Goal: Task Accomplishment & Management: Manage account settings

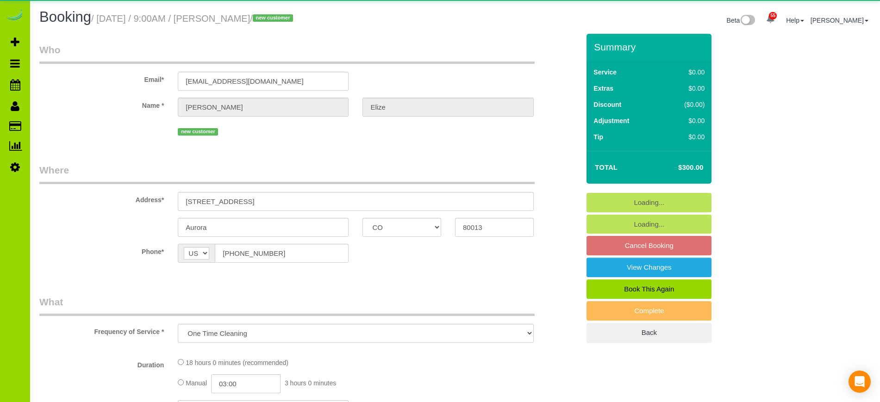
select select "CO"
select select "object:1197"
select select "3"
select select "spot6"
select select "number:5"
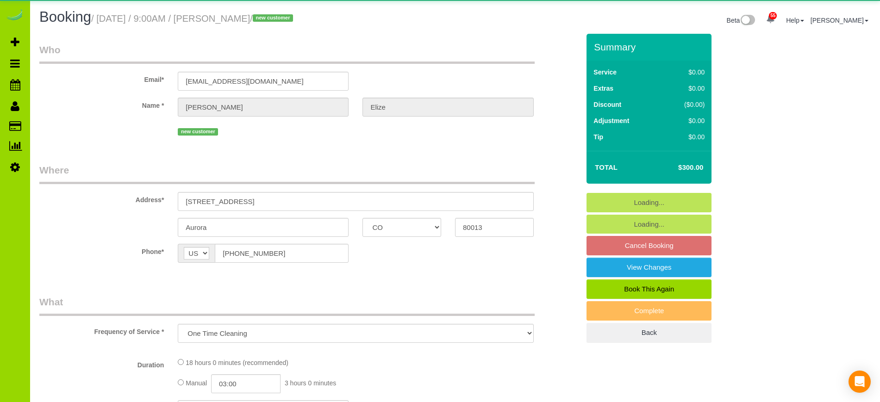
select select "number:15"
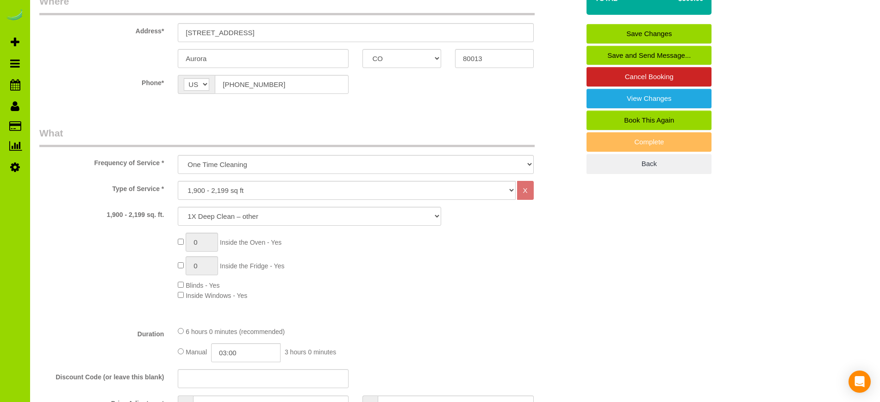
scroll to position [205, 0]
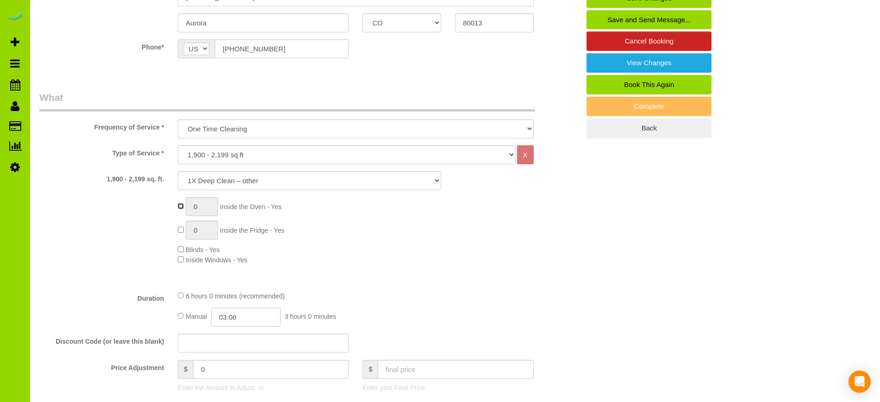
type input "1"
click at [235, 315] on input "03:00" at bounding box center [245, 317] width 69 height 19
type input "03:30"
click at [232, 360] on li "03:30" at bounding box center [235, 357] width 41 height 12
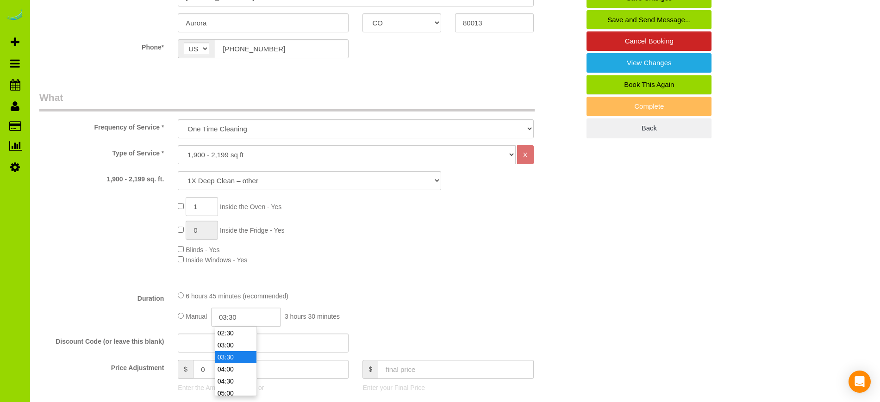
select select "spot11"
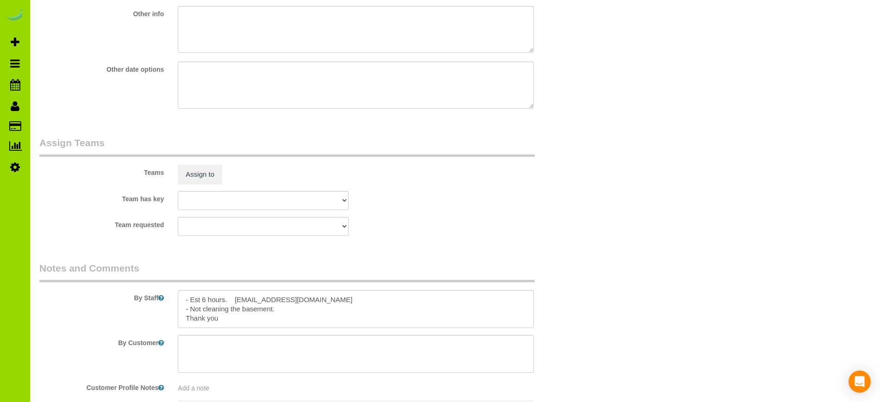
scroll to position [1218, 0]
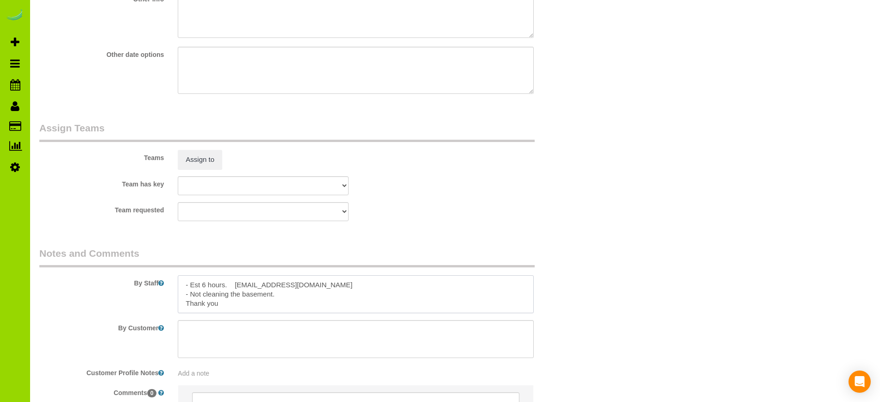
click at [204, 285] on textarea at bounding box center [356, 295] width 356 height 38
drag, startPoint x: 305, startPoint y: 284, endPoint x: 235, endPoint y: 284, distance: 70.4
click at [235, 284] on textarea at bounding box center [356, 295] width 356 height 38
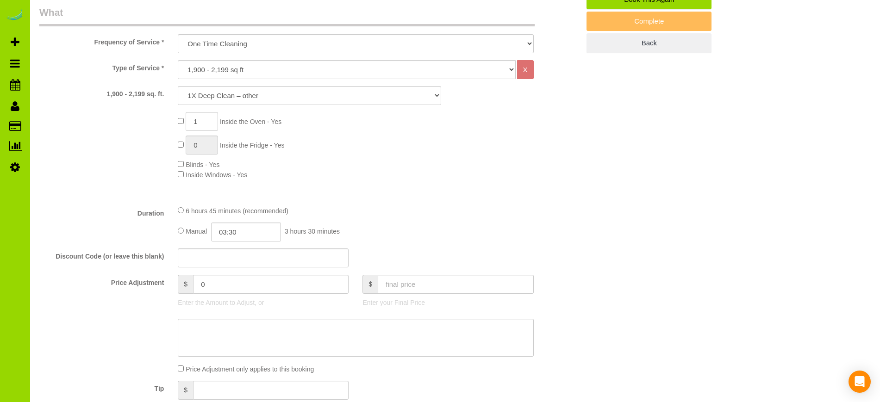
scroll to position [0, 0]
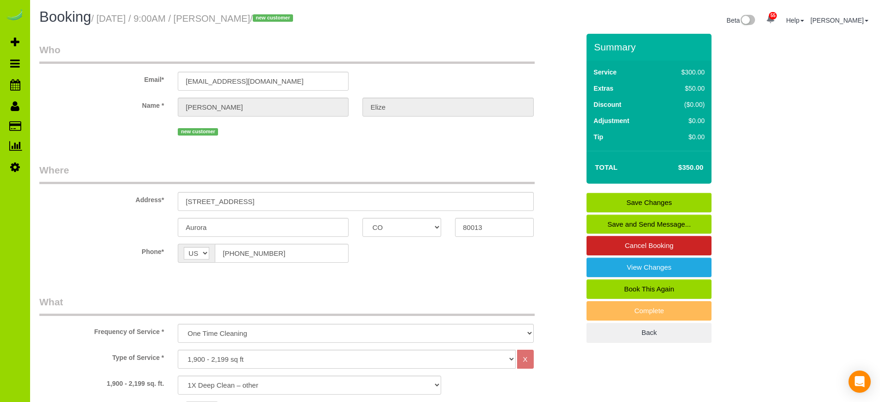
type textarea "- Est 7 hours. quest0424@gmail.com - Not cleaning the basement. Thank you"
click at [271, 81] on input "cccgggg1@xxx.com" at bounding box center [263, 81] width 171 height 19
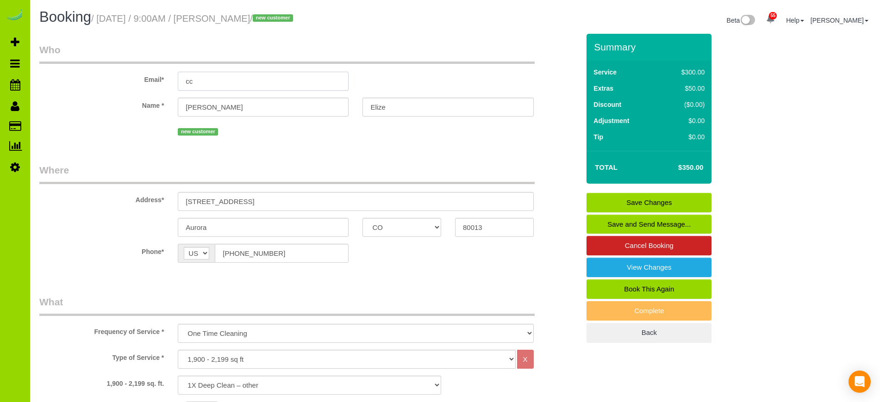
type input "c"
paste input "quest0424@gmail.com"
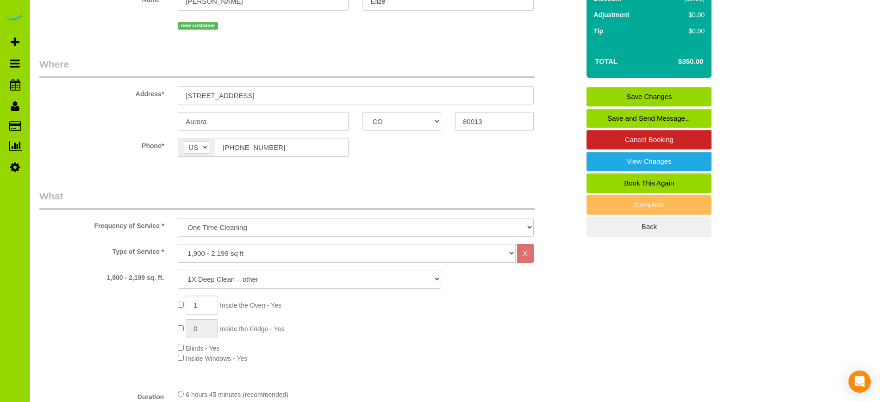
scroll to position [99, 0]
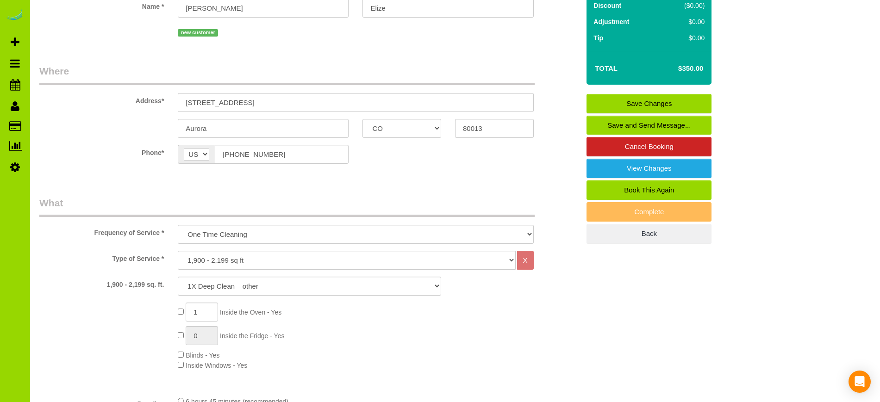
type input "quest0424@gmail.com"
select select "string:fspay"
click at [638, 100] on link "Save Changes" at bounding box center [649, 103] width 125 height 19
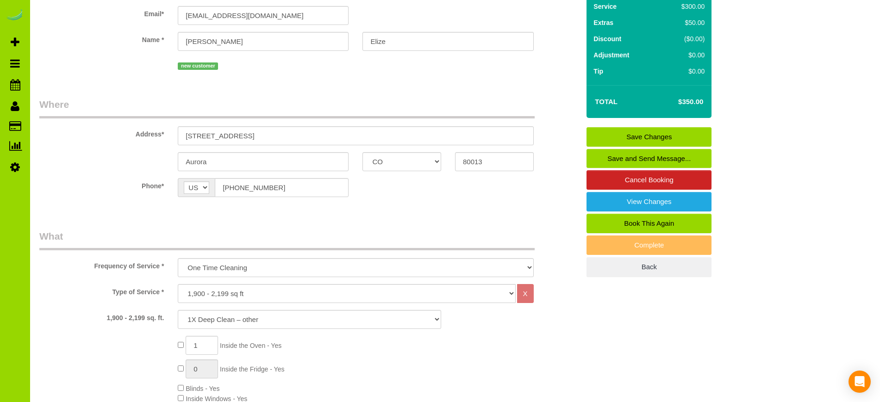
scroll to position [774, 0]
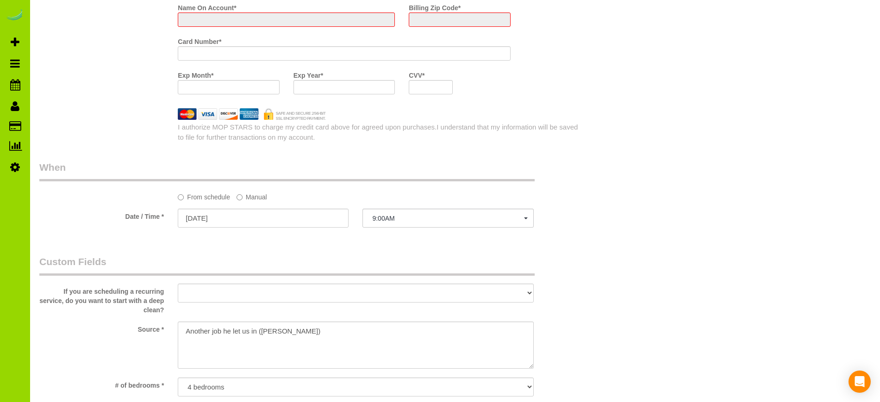
select select "spot16"
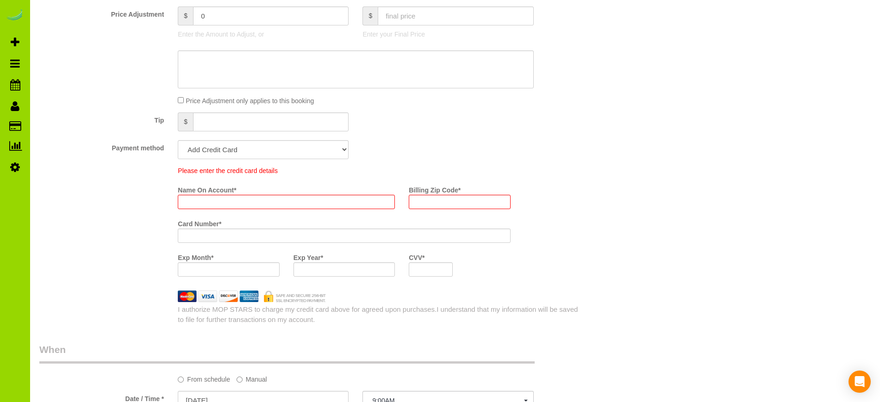
scroll to position [586, 0]
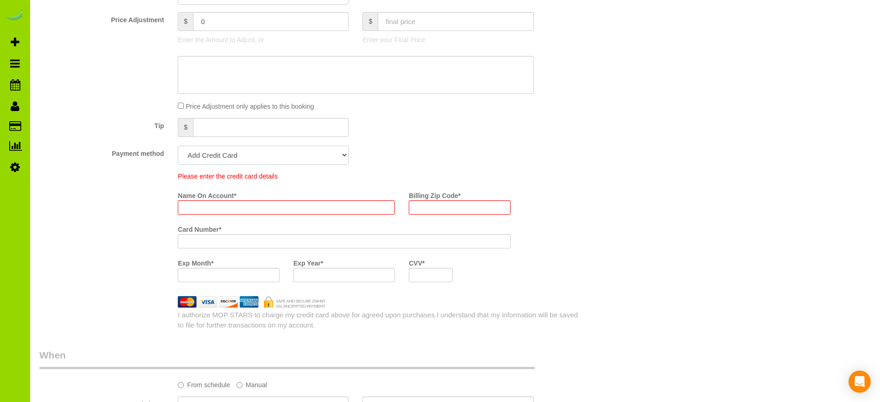
click at [342, 156] on select "Add Credit Card Cash Check Paypal" at bounding box center [263, 155] width 171 height 19
select select "string:cash"
click at [178, 146] on select "Add Credit Card Cash Check Paypal" at bounding box center [263, 155] width 171 height 19
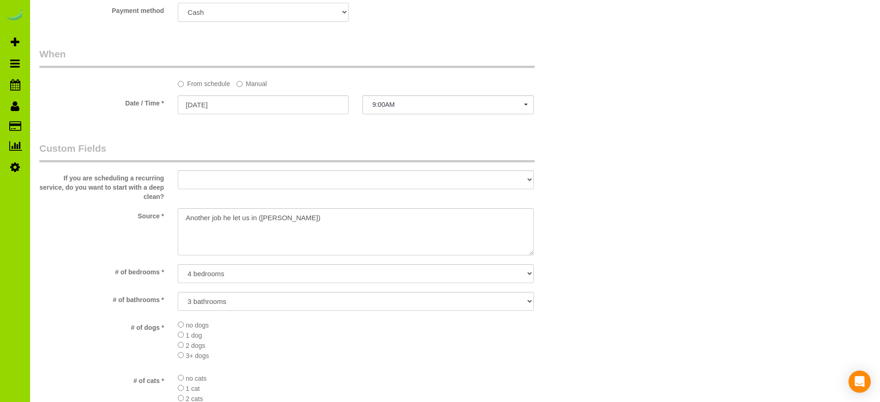
scroll to position [781, 0]
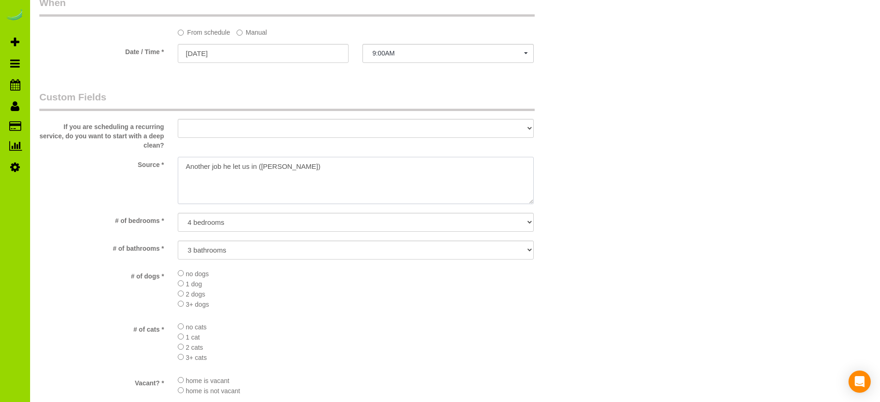
click at [186, 167] on textarea at bounding box center [356, 180] width 356 height 47
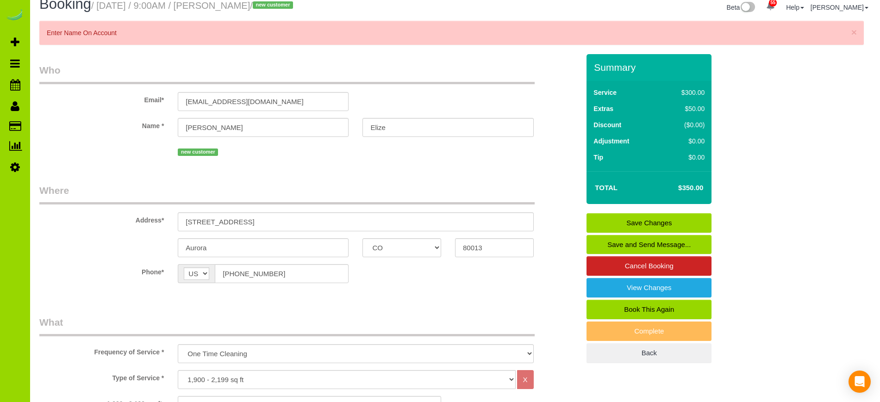
scroll to position [0, 0]
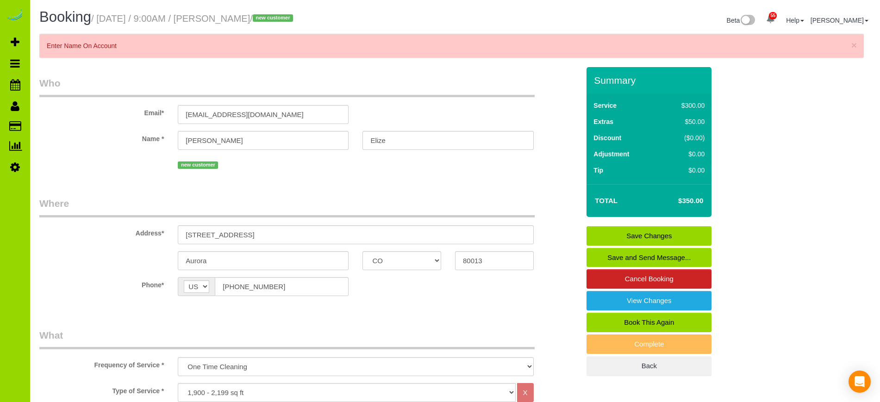
type textarea "Realtor...another job he let us in (Meagan Davies)"
click at [622, 233] on link "Save Changes" at bounding box center [649, 235] width 125 height 19
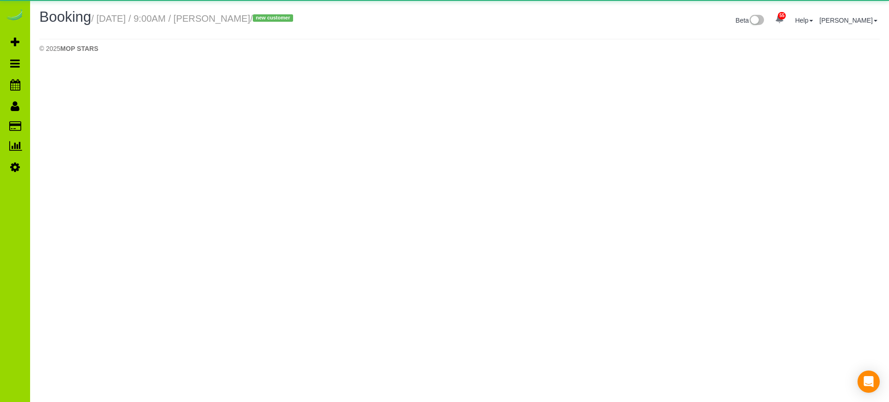
select select "CO"
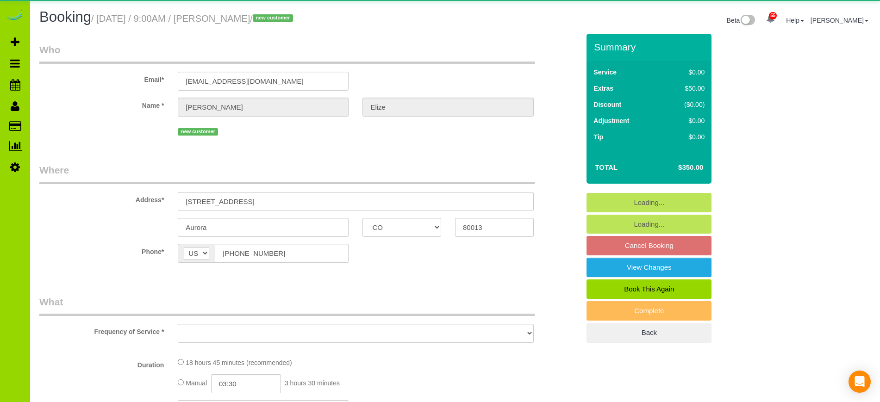
select select "object:2554"
select select "3"
select select "spot21"
select select "number:5"
select select "number:15"
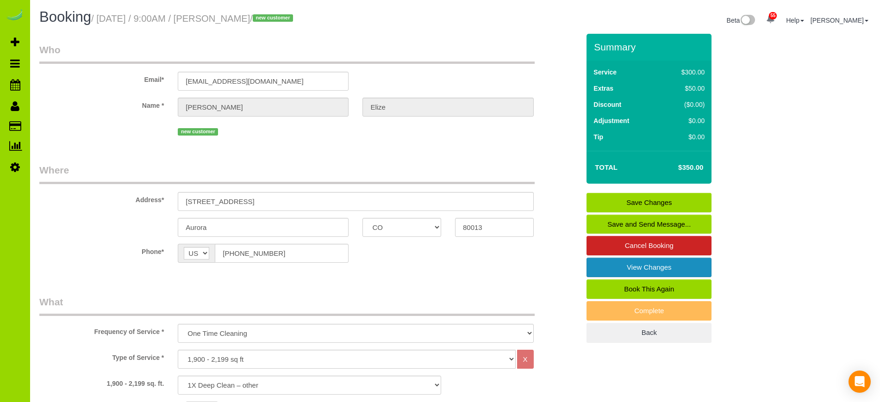
click at [691, 267] on link "View Changes" at bounding box center [649, 267] width 125 height 19
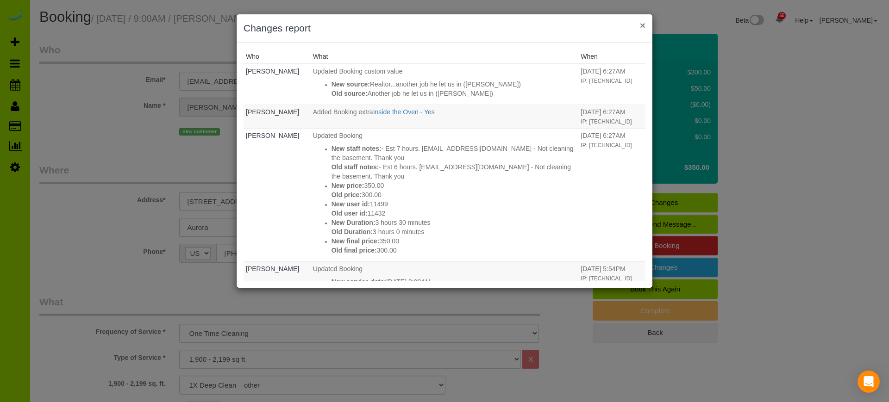
click at [644, 25] on button "×" at bounding box center [643, 25] width 6 height 10
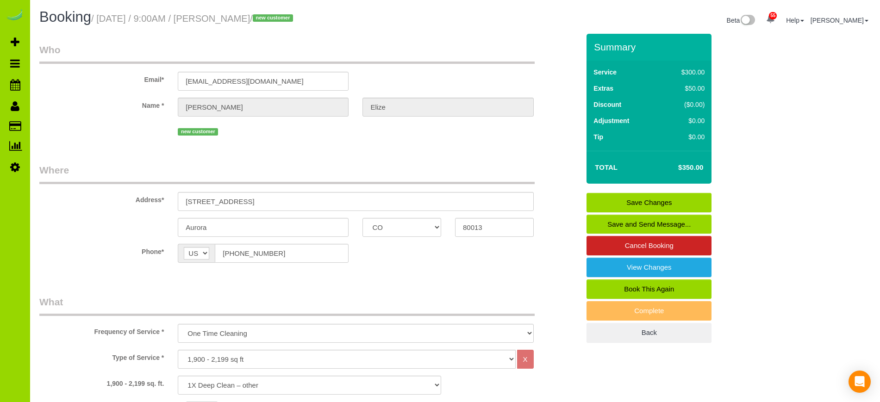
click at [648, 221] on link "Save and Send Message..." at bounding box center [649, 224] width 125 height 19
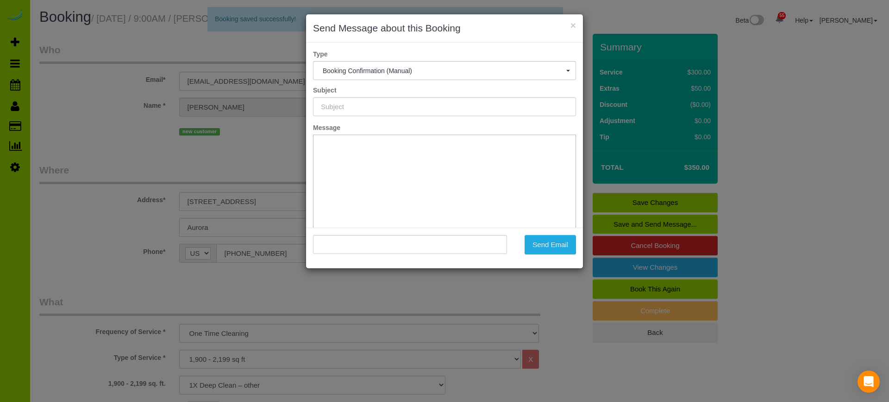
type input "Booking Confirmed - Please add your credit card"
type input ""Pierre Elize" <quest0424@gmail.com>"
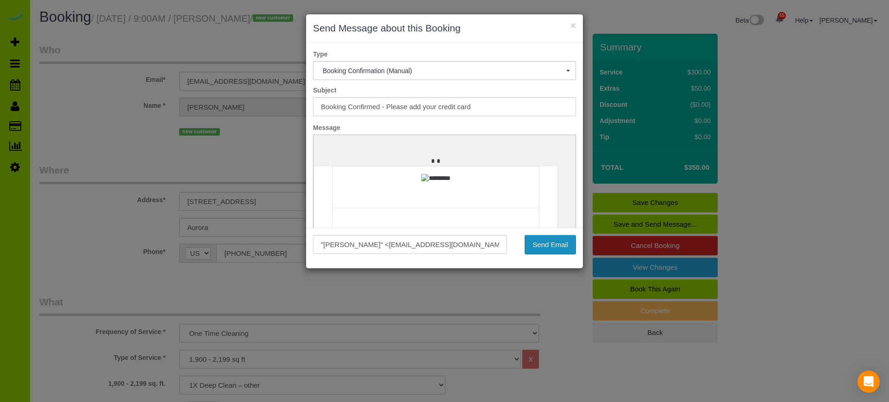
click at [559, 242] on button "Send Email" at bounding box center [550, 244] width 51 height 19
